Goal: Information Seeking & Learning: Learn about a topic

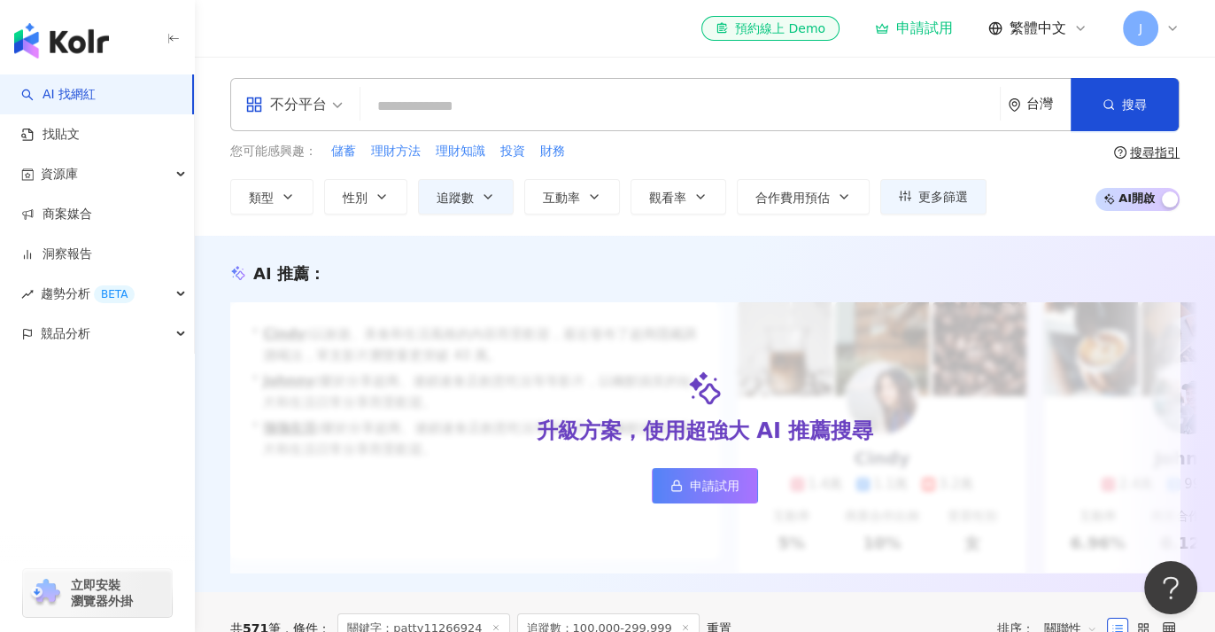
click at [411, 102] on input "search" at bounding box center [680, 106] width 625 height 34
paste input "**"
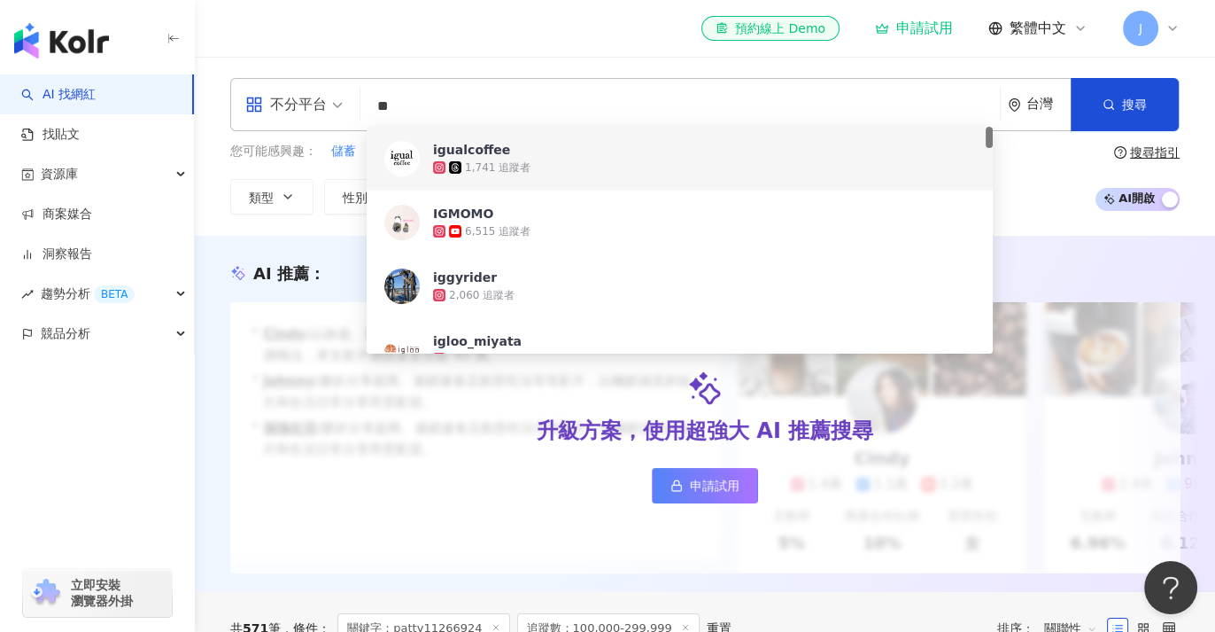
drag, startPoint x: 432, startPoint y: 99, endPoint x: 314, endPoint y: 87, distance: 119.3
click at [314, 87] on div "不分平台 ** 台灣 搜尋 fef96d38-0e6b-4beb-936f-535b1259067d 25db9515-7364-4e54-8e87-f5fa…" at bounding box center [704, 104] width 949 height 53
paste input "**********"
type input "**********"
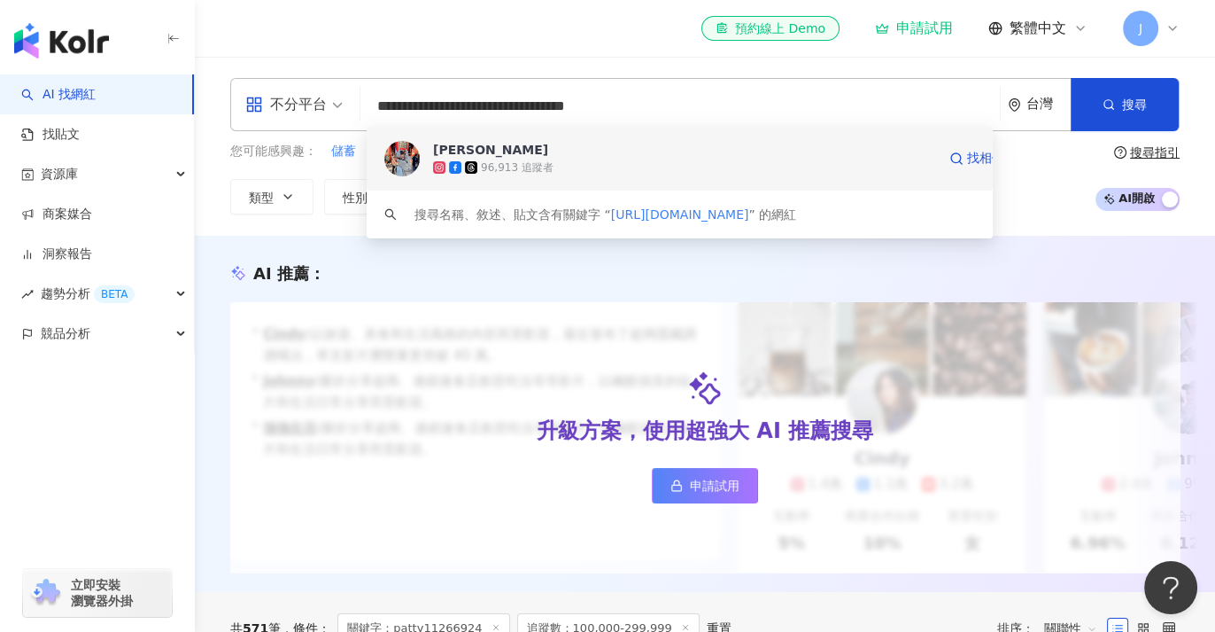
click at [494, 167] on div "96,913 追蹤者" at bounding box center [517, 167] width 73 height 15
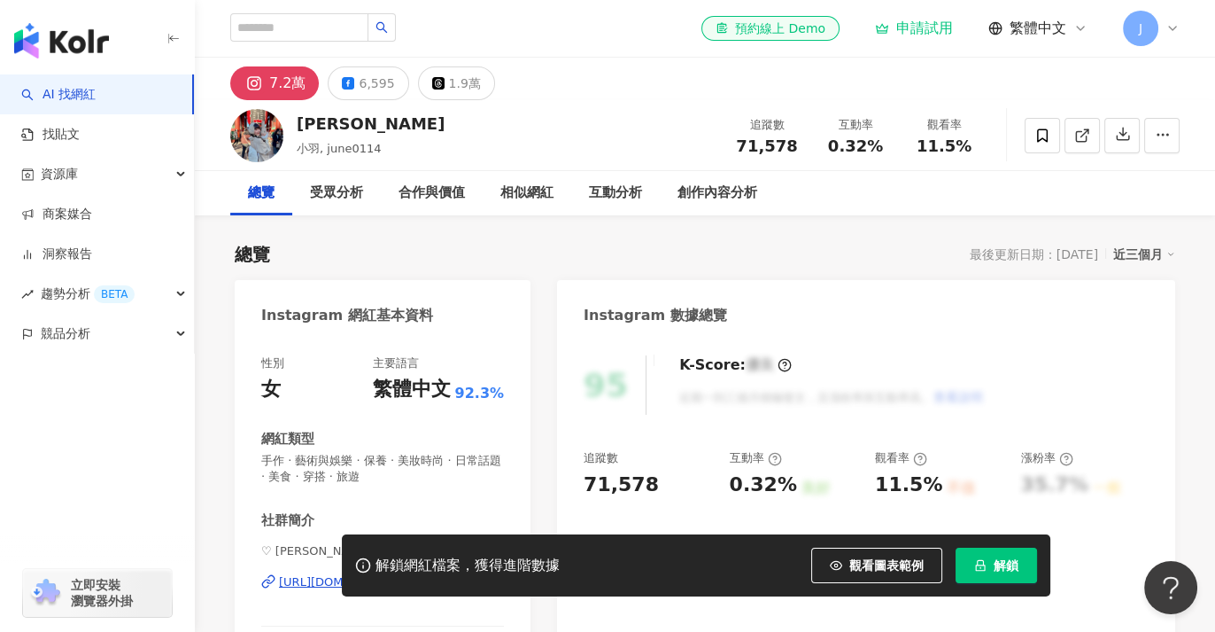
click at [134, 438] on div "button" at bounding box center [97, 411] width 195 height 117
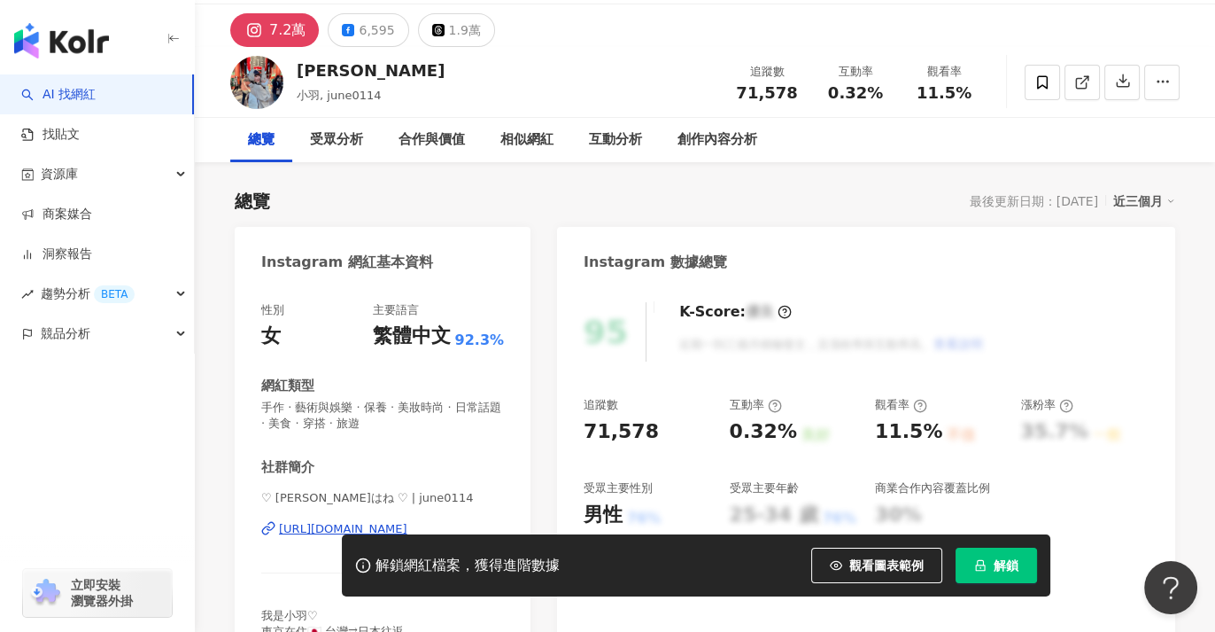
scroll to position [98, 0]
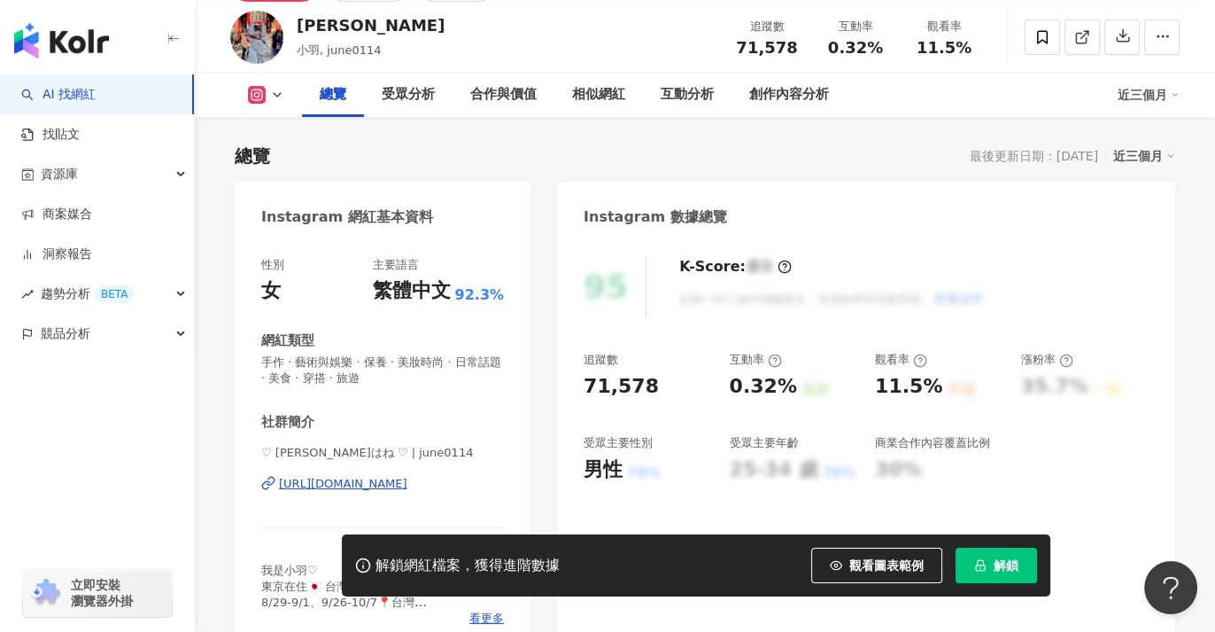
click at [114, 460] on div "button" at bounding box center [97, 411] width 195 height 117
click at [96, 504] on div "AI 找網紅 找貼文 資源庫 商案媒合 洞察報告 趨勢分析 BETA 競品分析 立即安裝 瀏覽器外掛" at bounding box center [97, 352] width 195 height 557
click at [90, 504] on div "AI 找網紅 找貼文 資源庫 商案媒合 洞察報告 趨勢分析 BETA 競品分析 立即安裝 瀏覽器外掛" at bounding box center [97, 352] width 195 height 557
click at [84, 477] on div "AI 找網紅 找貼文 資源庫 商案媒合 洞察報告 趨勢分析 BETA 競品分析 立即安裝 瀏覽器外掛" at bounding box center [97, 352] width 195 height 557
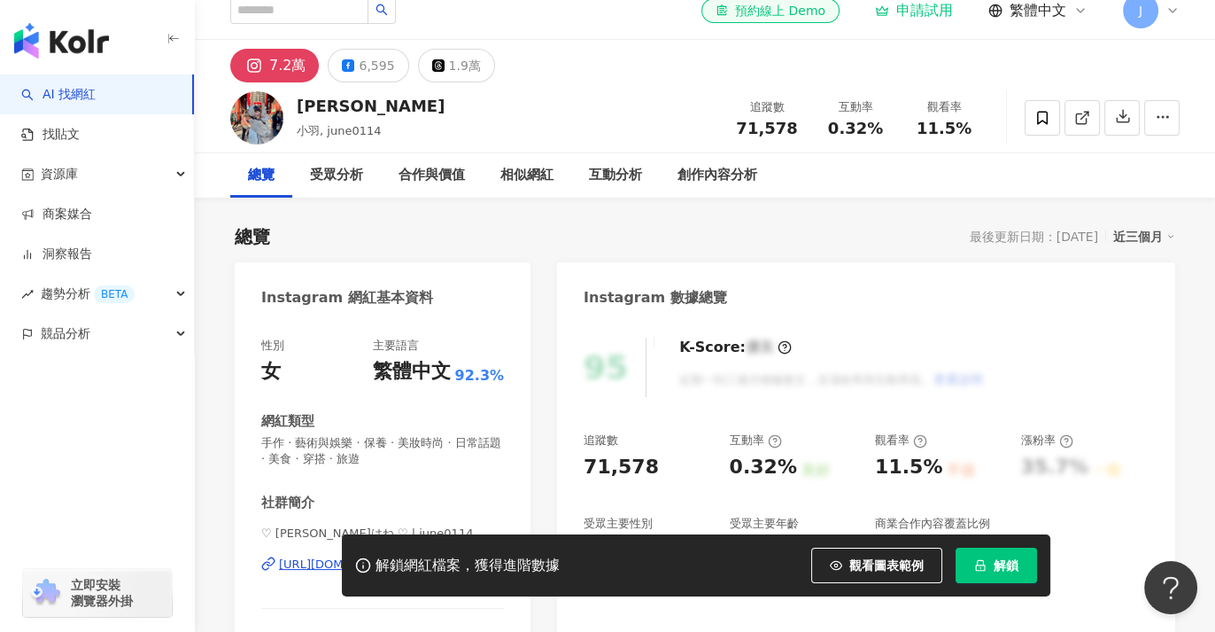
scroll to position [0, 0]
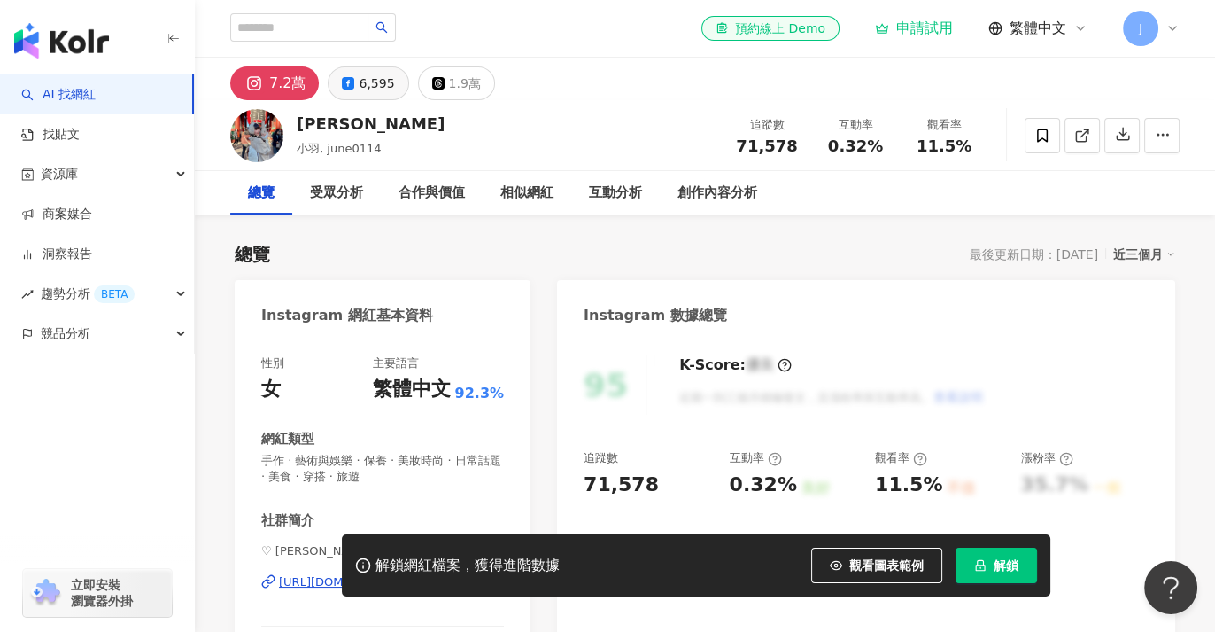
click at [359, 77] on div "6,595" at bounding box center [376, 83] width 35 height 25
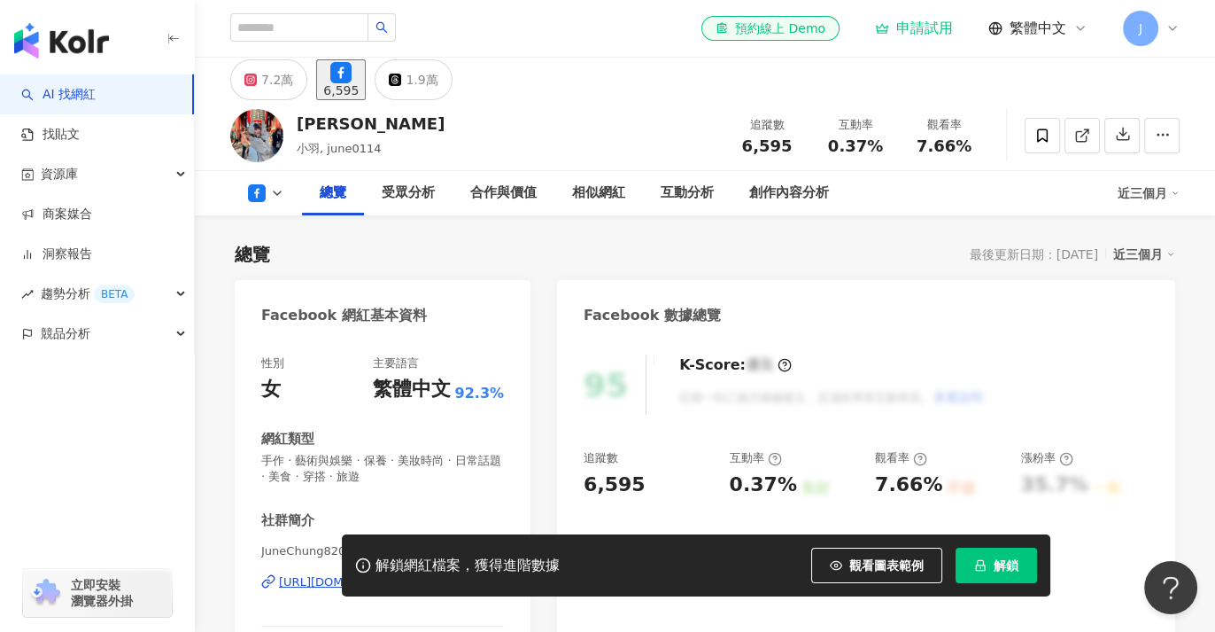
scroll to position [98, 0]
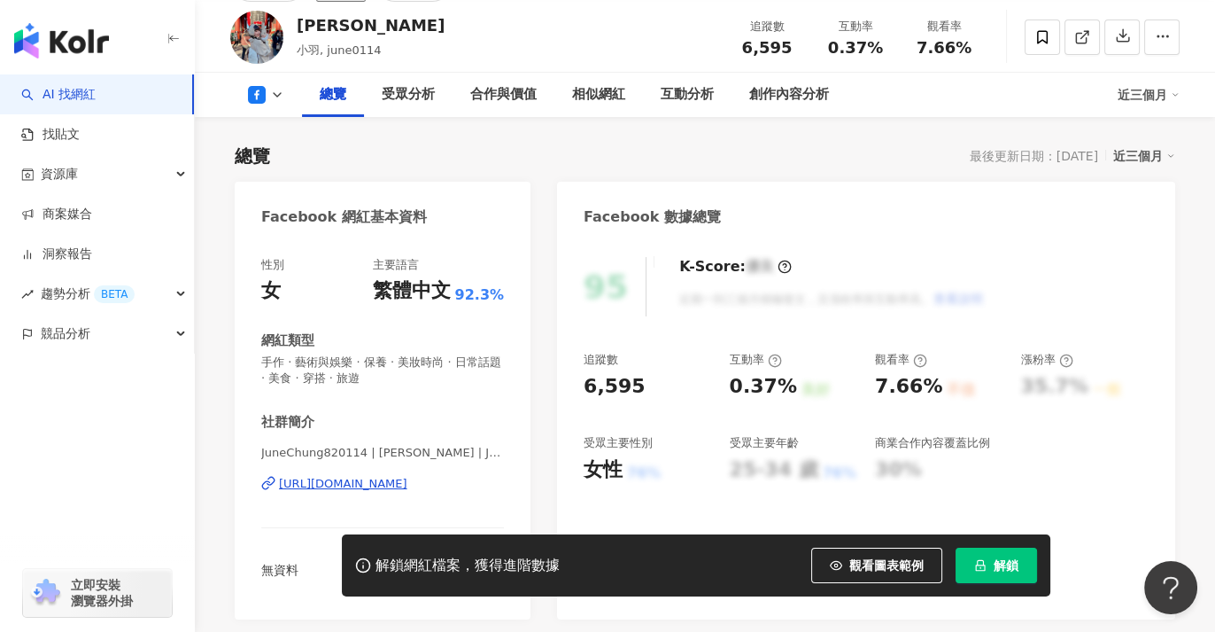
click at [101, 500] on div "AI 找網紅 找貼文 資源庫 商案媒合 洞察報告 趨勢分析 BETA 競品分析 立即安裝 瀏覽器外掛" at bounding box center [97, 352] width 195 height 557
click at [104, 485] on div "AI 找網紅 找貼文 資源庫 商案媒合 洞察報告 趨勢分析 BETA 競品分析 立即安裝 瀏覽器外掛" at bounding box center [97, 352] width 195 height 557
drag, startPoint x: 419, startPoint y: 384, endPoint x: 246, endPoint y: 361, distance: 174.1
click at [246, 361] on div "性別 女 主要語言 繁體中文 92.3% 網紅類型 手作 · 藝術與娛樂 · 保養 · 美妝時尚 · 日常話題 · 美食 · 穿搭 · 旅遊 社群簡介 Jun…" at bounding box center [383, 429] width 296 height 380
copy span "手作 · 藝術與娛樂 · 保養 · 美妝時尚 · 日常話題 · 美食 · 穿搭 · 旅遊"
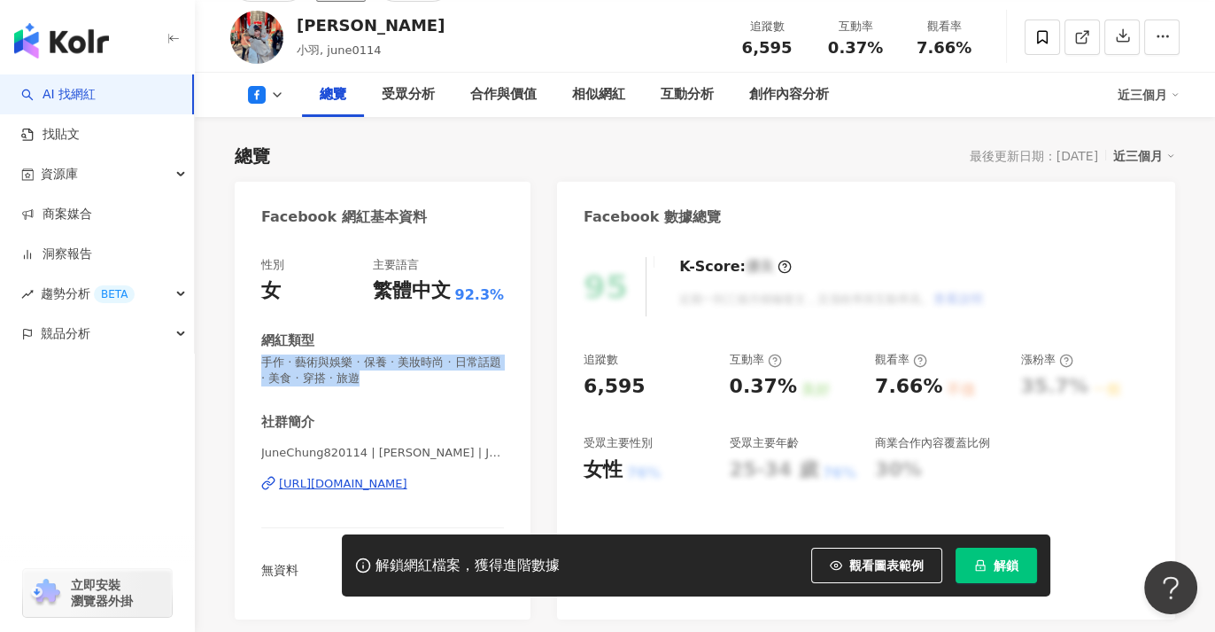
click at [567, 153] on div "總覽 最後更新日期：[DATE] 近三個月" at bounding box center [705, 155] width 941 height 25
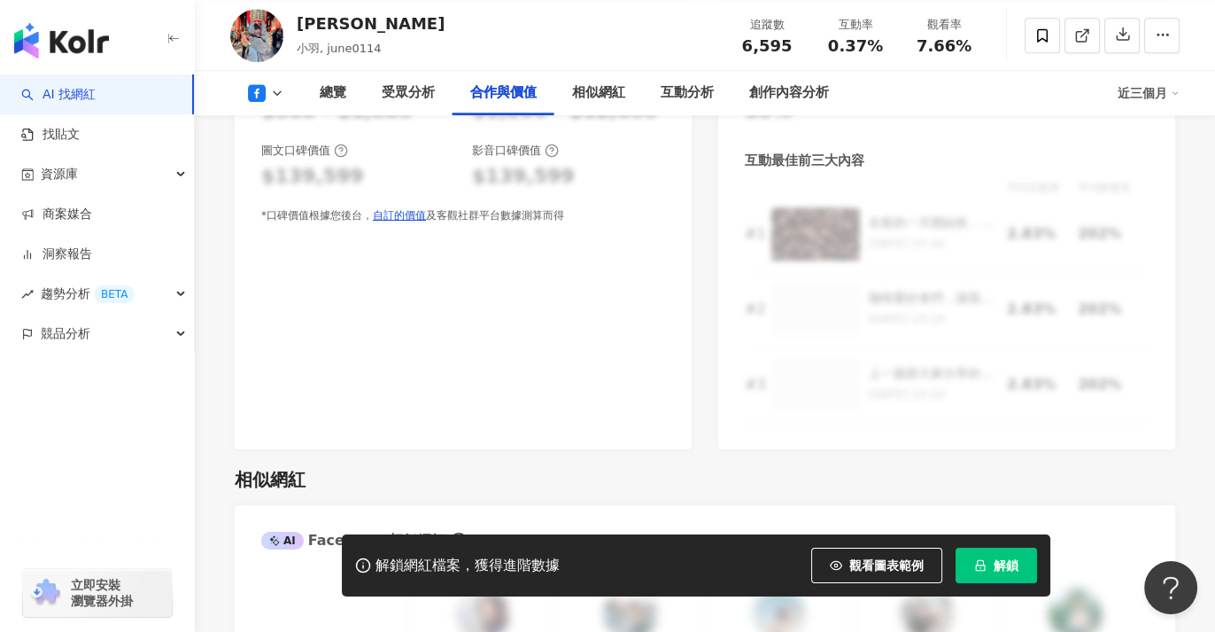
scroll to position [2165, 0]
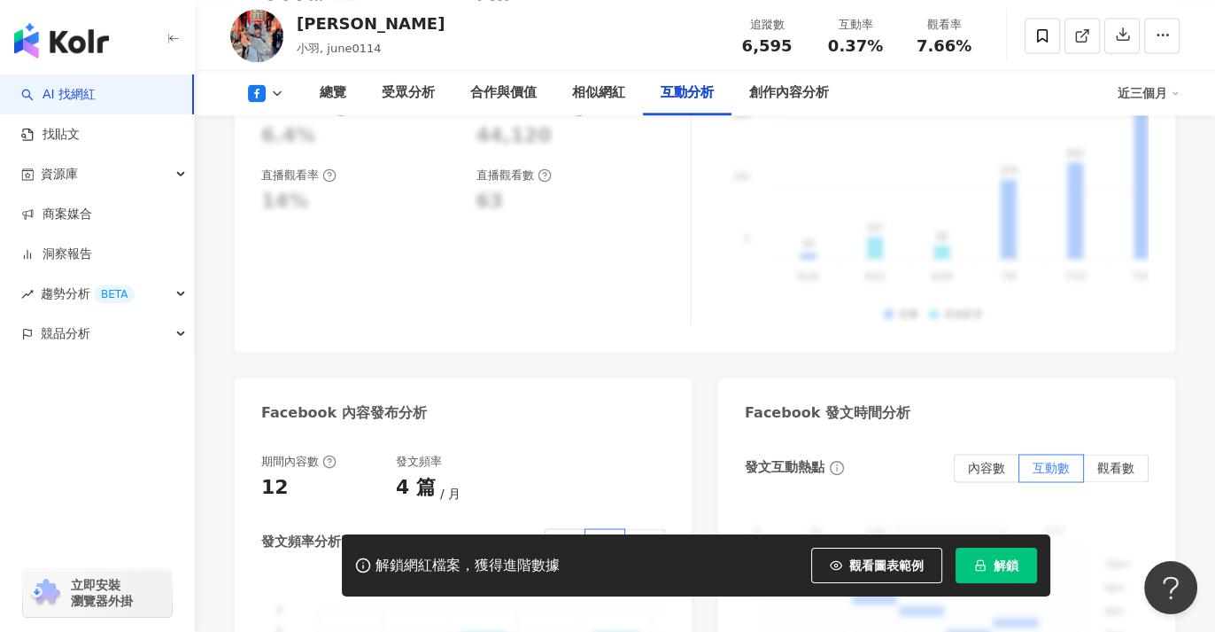
scroll to position [3739, 0]
